Goal: Task Accomplishment & Management: Manage account settings

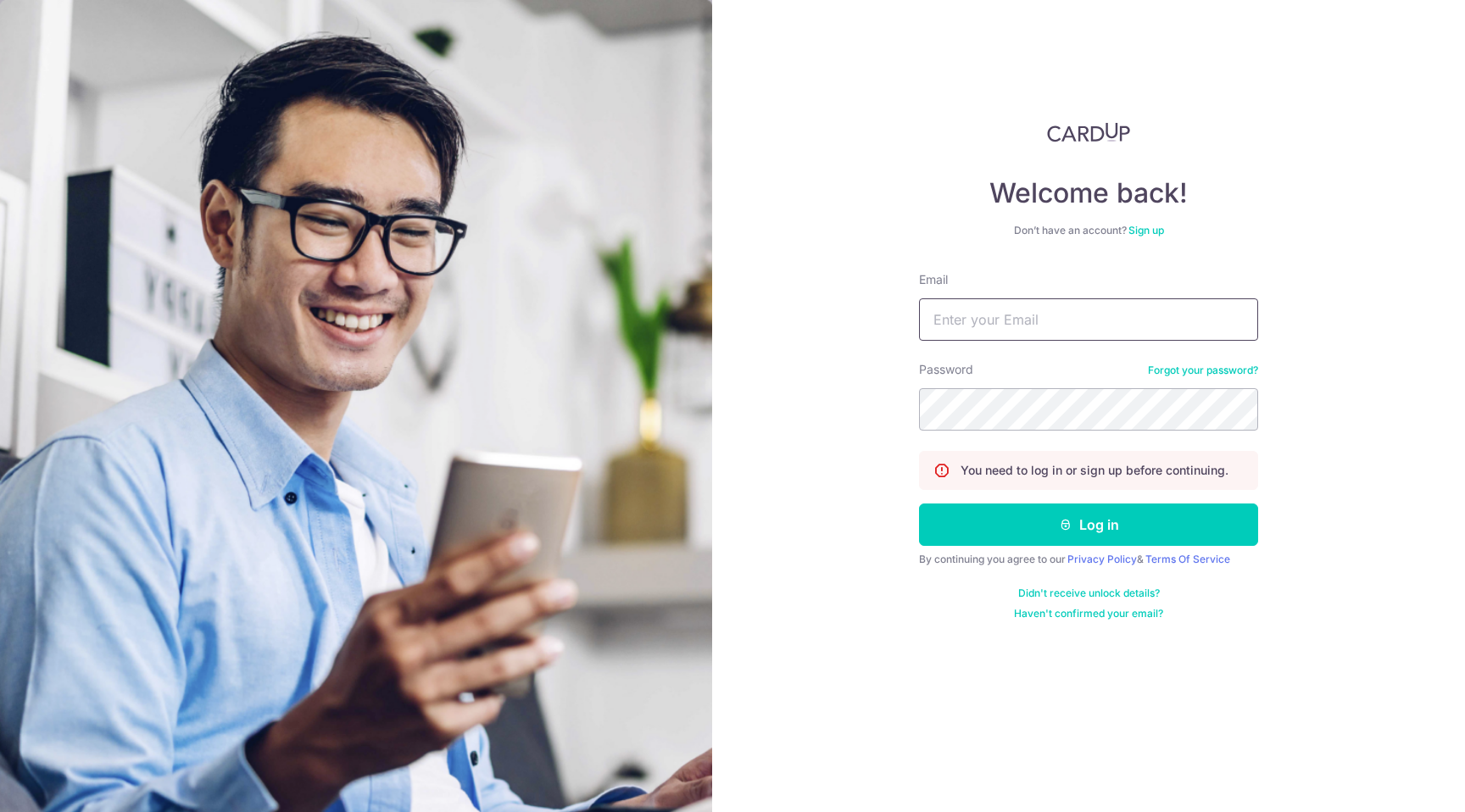
click at [1010, 323] on input "Email" at bounding box center [1088, 320] width 339 height 43
type input "[EMAIL_ADDRESS][DOMAIN_NAME]"
